Goal: Information Seeking & Learning: Learn about a topic

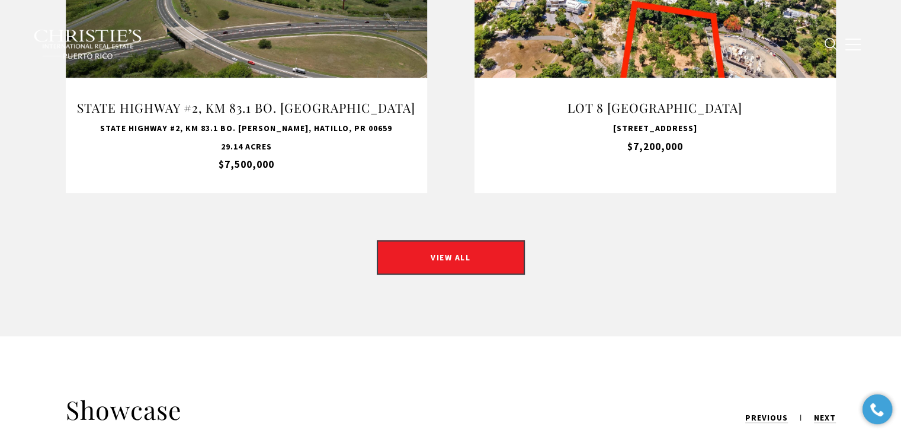
scroll to position [770, 0]
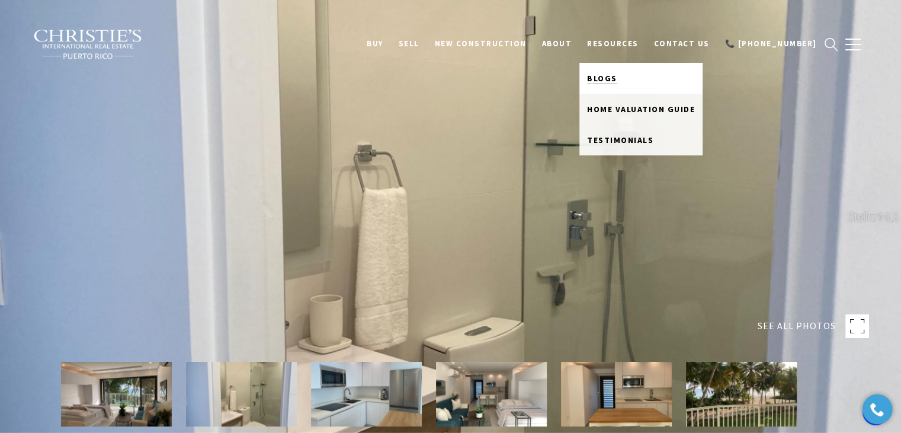
click at [614, 81] on span "Blogs" at bounding box center [602, 78] width 30 height 11
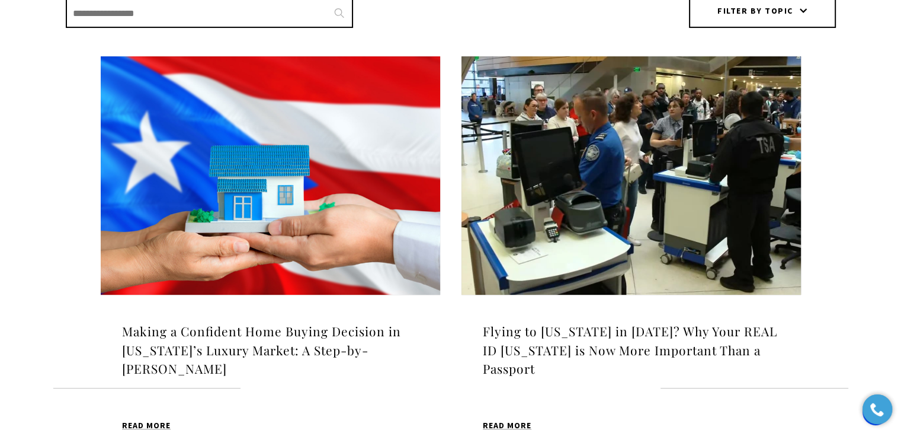
click at [353, 186] on img at bounding box center [271, 175] width 340 height 238
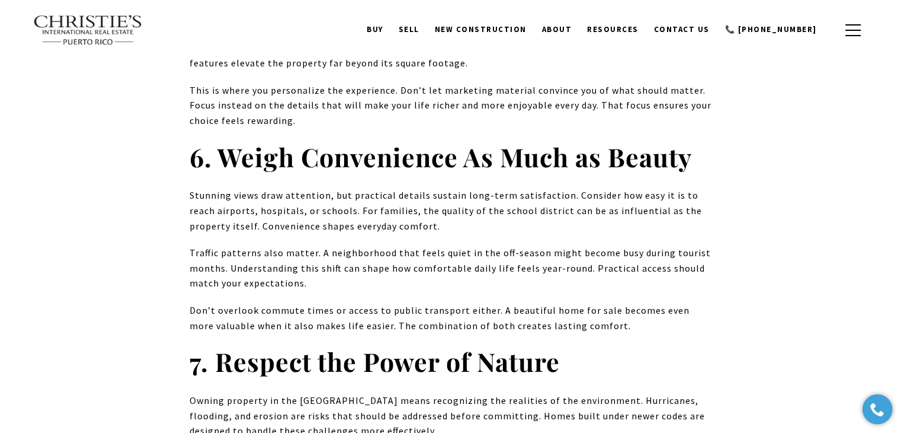
scroll to position [2193, 0]
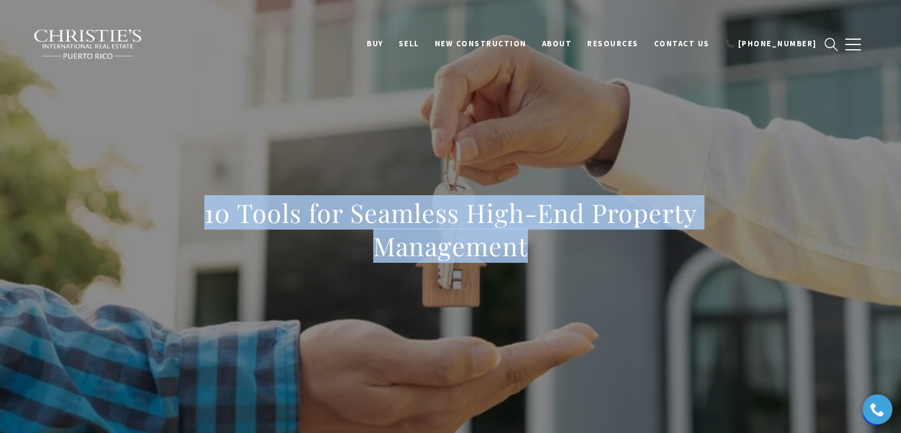
drag, startPoint x: 202, startPoint y: 209, endPoint x: 599, endPoint y: 240, distance: 398.3
click at [599, 240] on h1 "10 Tools for Seamless High-End Property Management" at bounding box center [451, 229] width 523 height 66
copy h1 "10 Tools for Seamless High-End Property Management"
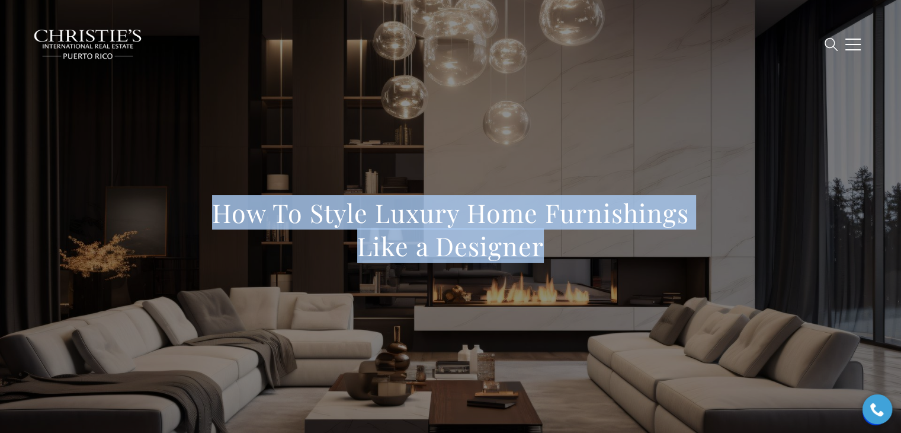
drag, startPoint x: 205, startPoint y: 212, endPoint x: 616, endPoint y: 241, distance: 412.4
click at [616, 241] on h1 "How To Style Luxury Home Furnishings Like a Designer" at bounding box center [451, 229] width 523 height 66
copy h1 "How To Style Luxury Home Furnishings Like a Designer"
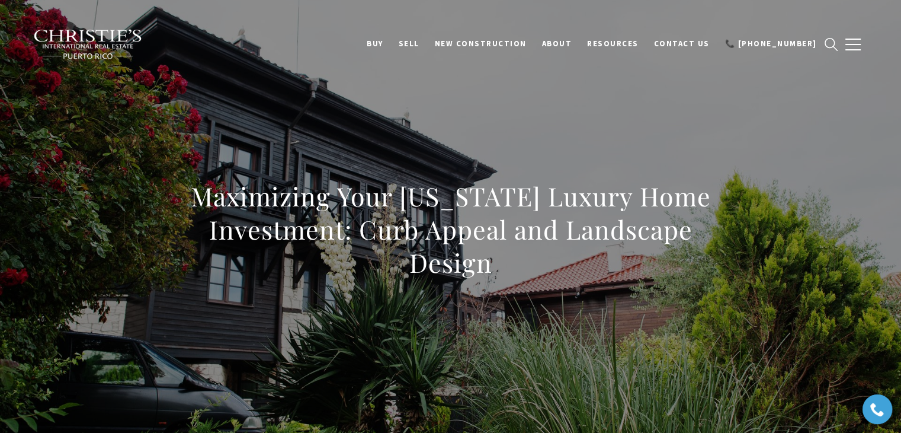
click at [193, 199] on h1 "Maximizing Your Puerto Rico Luxury Home Investment: Curb Appeal and Landscape D…" at bounding box center [451, 230] width 523 height 100
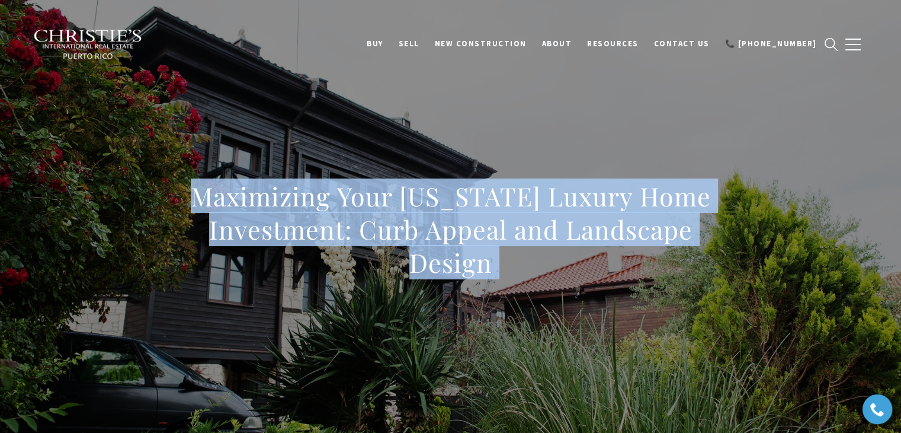
drag, startPoint x: 193, startPoint y: 199, endPoint x: 520, endPoint y: 252, distance: 330.8
click at [520, 252] on h1 "Maximizing Your Puerto Rico Luxury Home Investment: Curb Appeal and Landscape D…" at bounding box center [451, 230] width 523 height 100
copy body "Maximizing Your Puerto Rico Luxury Home Investment: Curb Appeal and Landscape D…"
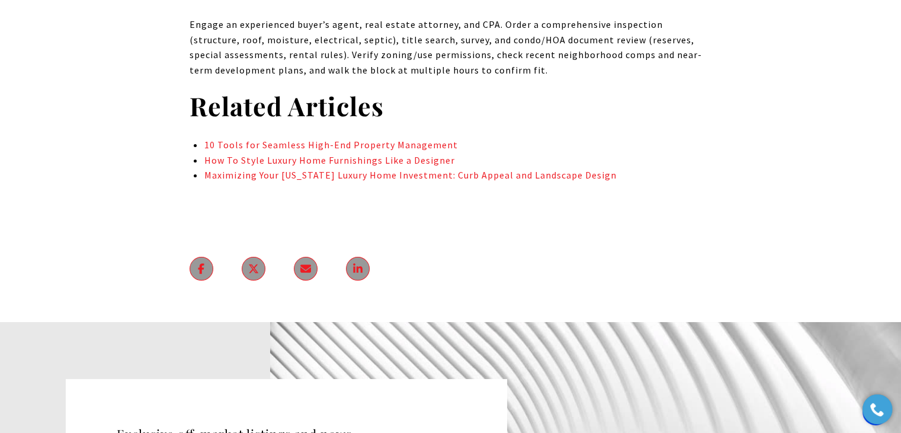
scroll to position [4326, 0]
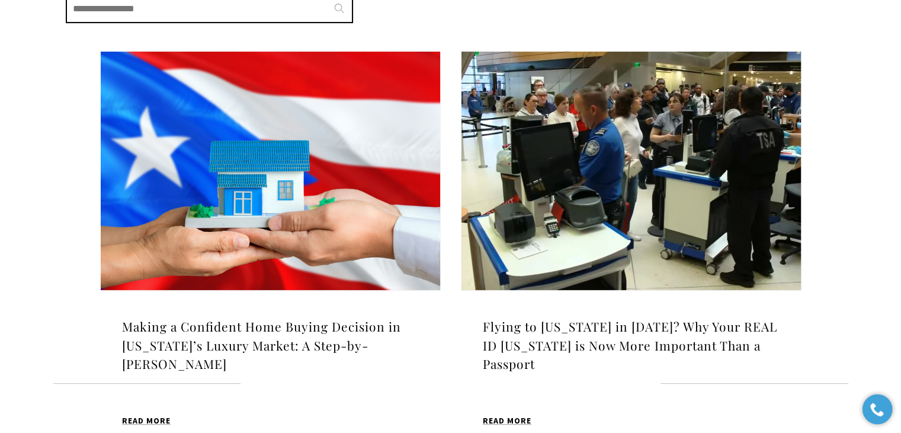
click at [217, 190] on img at bounding box center [271, 171] width 340 height 238
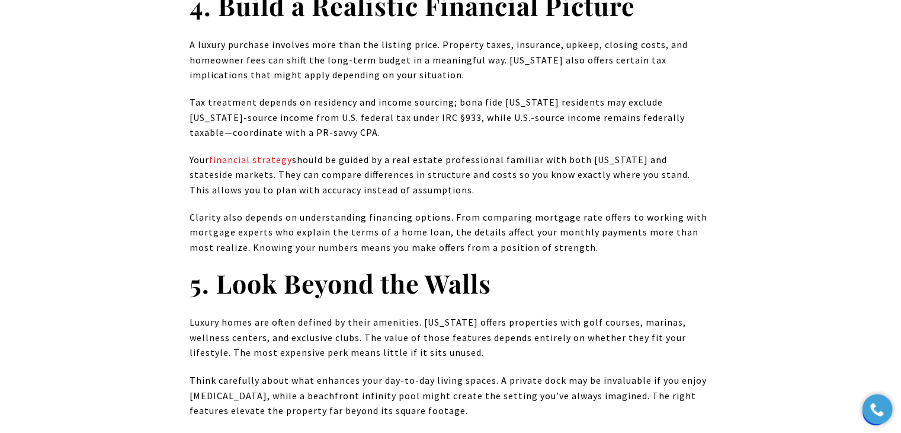
scroll to position [2134, 0]
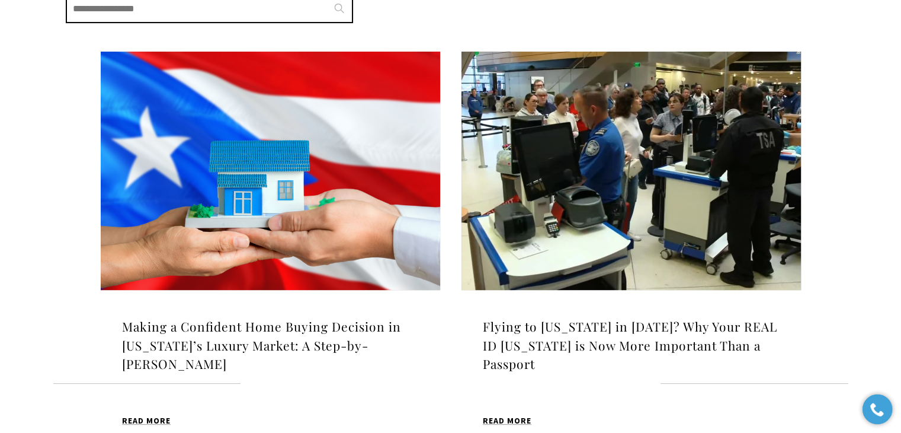
click at [270, 174] on img at bounding box center [271, 171] width 340 height 238
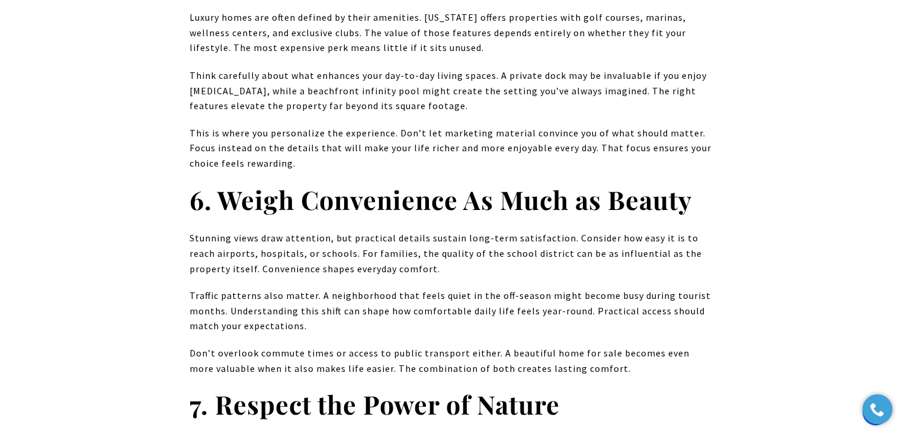
scroll to position [2252, 0]
